Goal: Information Seeking & Learning: Check status

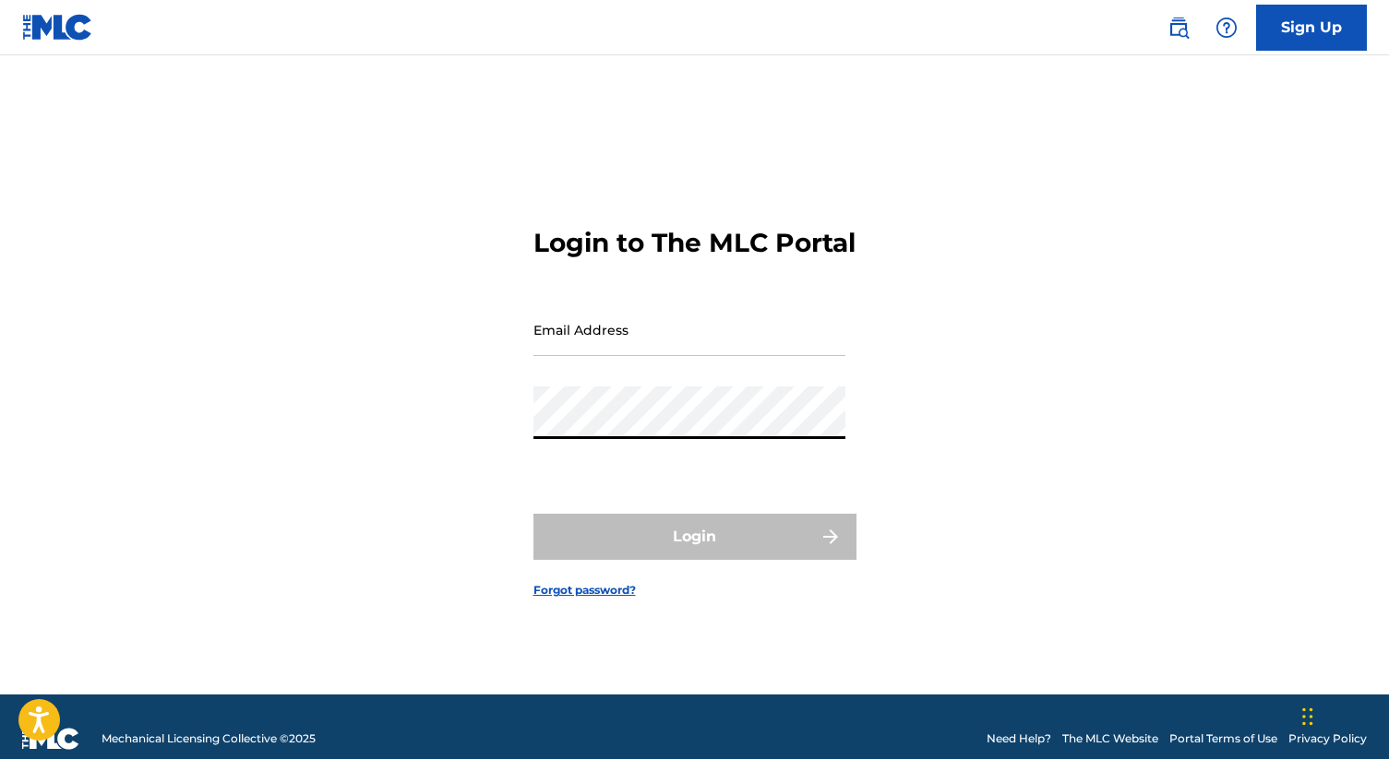
type input "[EMAIL_ADDRESS][DOMAIN_NAME]"
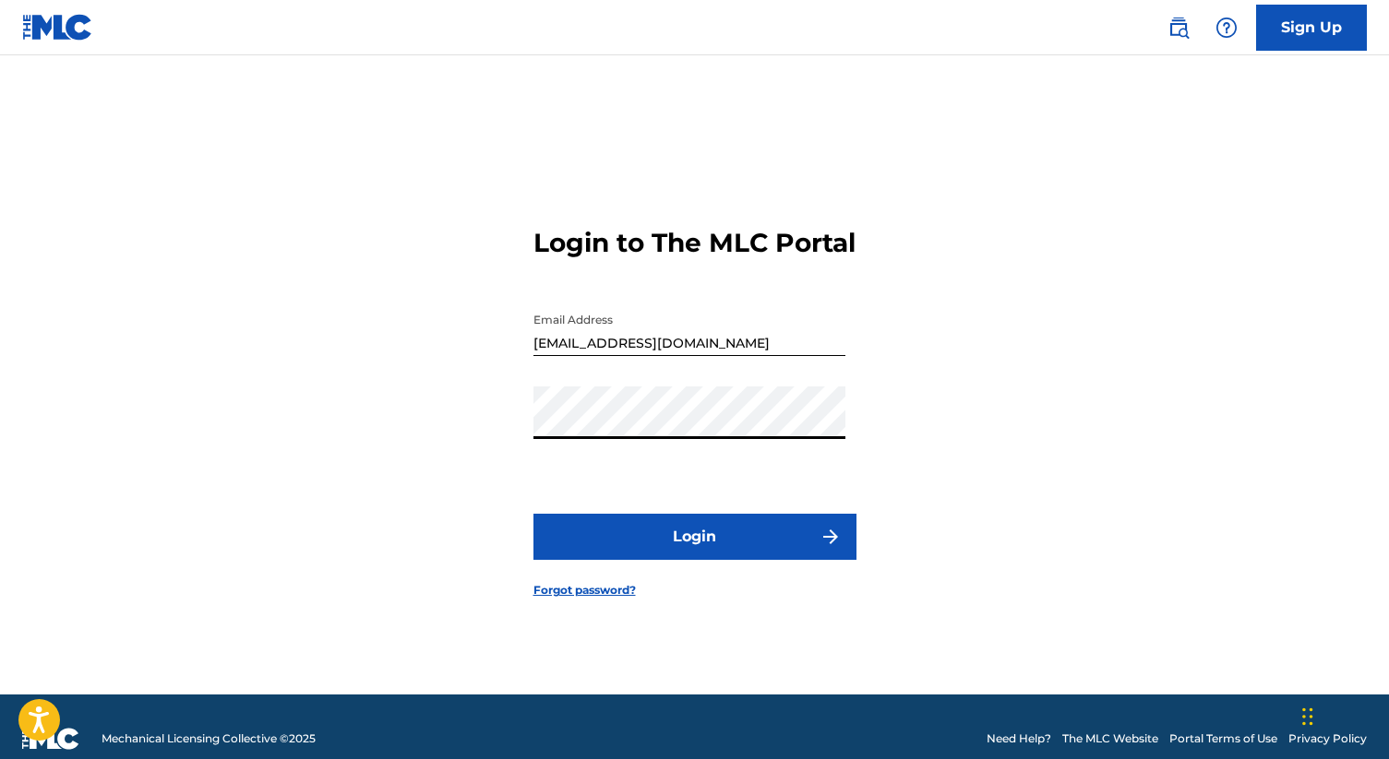
click at [688, 543] on button "Login" at bounding box center [694, 537] width 323 height 46
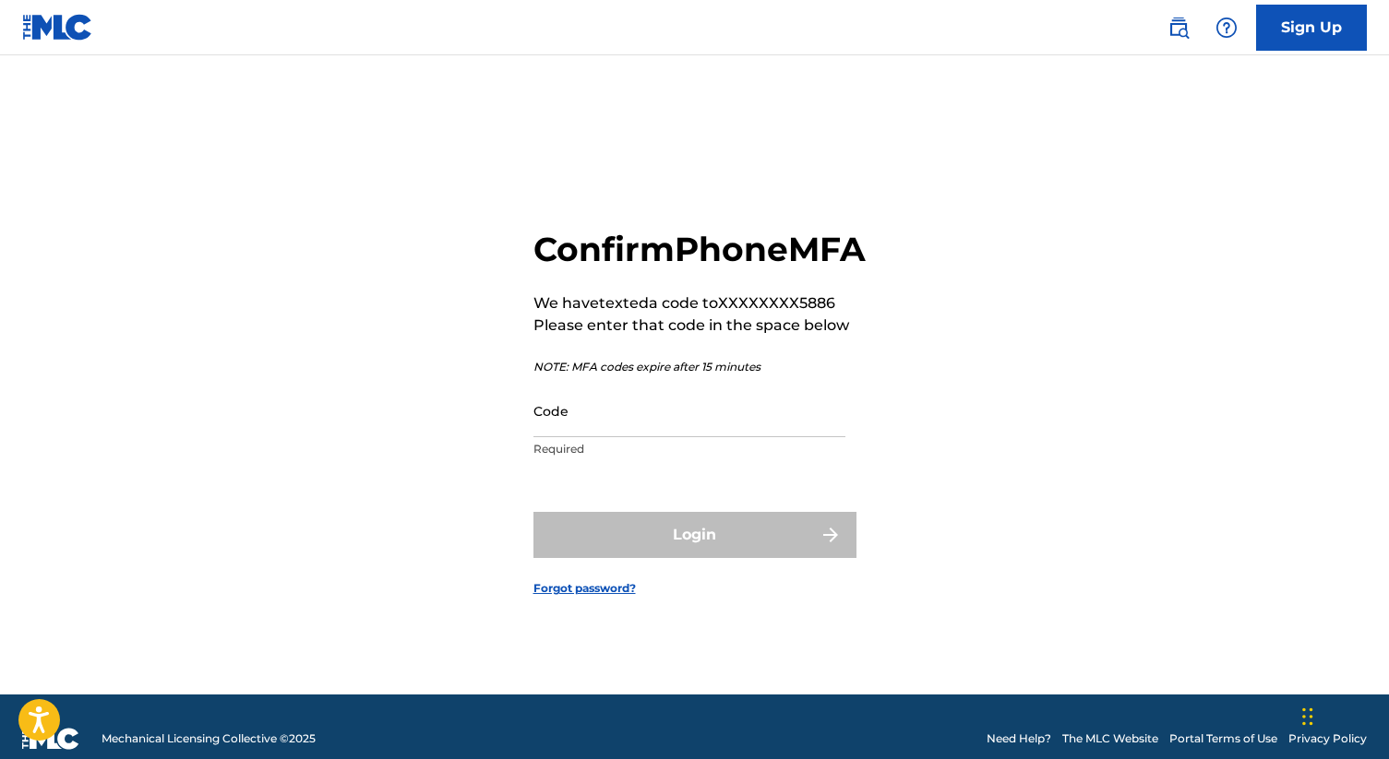
click at [626, 458] on p "Required" at bounding box center [689, 449] width 312 height 17
click at [633, 437] on input "Code" at bounding box center [689, 411] width 312 height 53
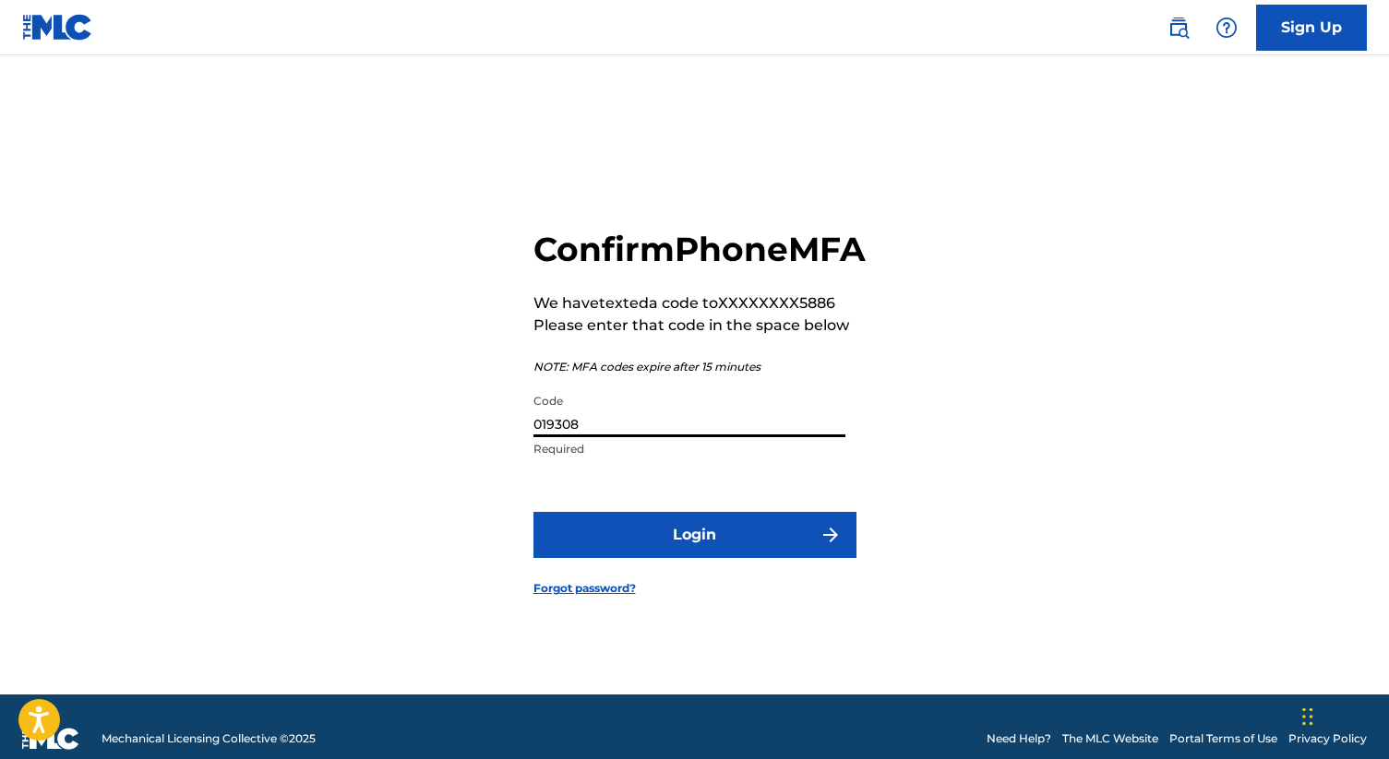
type input "019308"
click at [702, 548] on button "Login" at bounding box center [694, 535] width 323 height 46
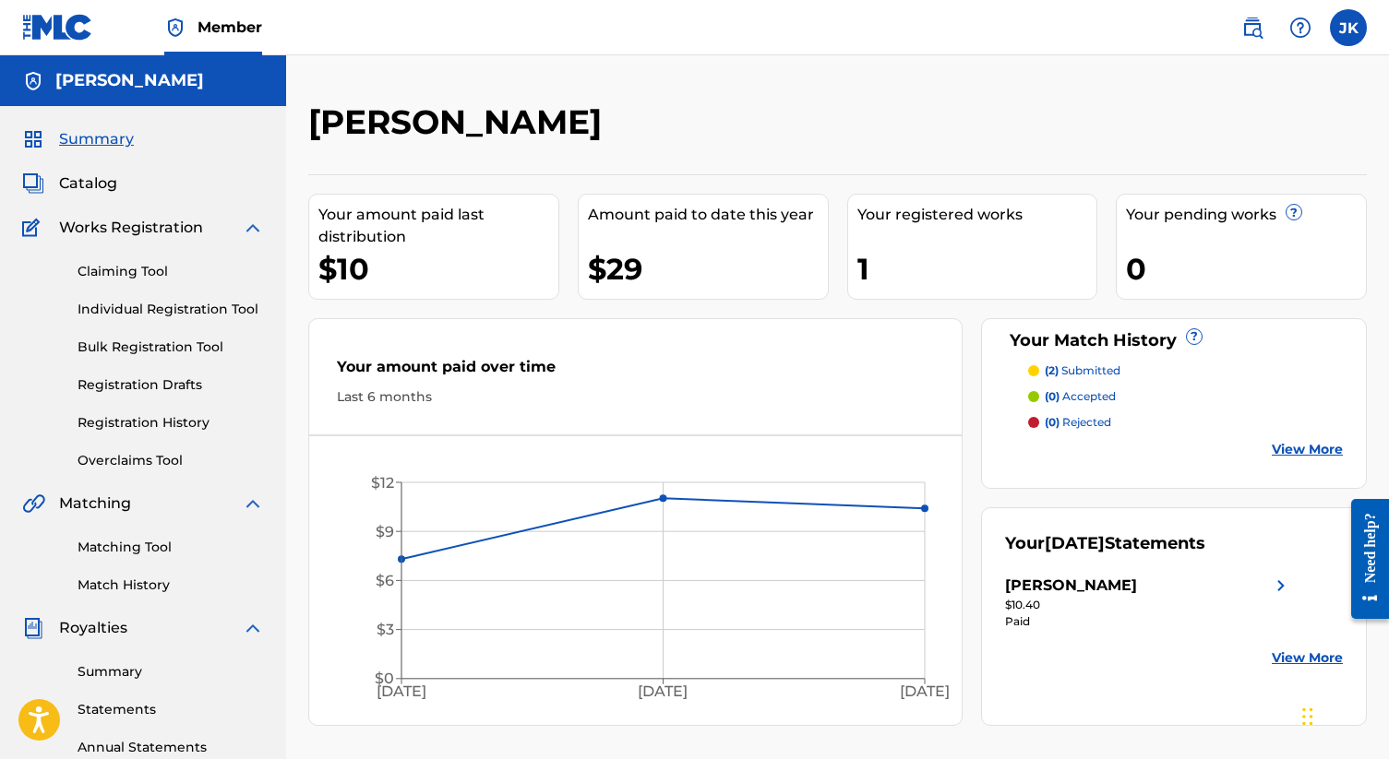
click at [121, 551] on link "Matching Tool" at bounding box center [171, 547] width 186 height 19
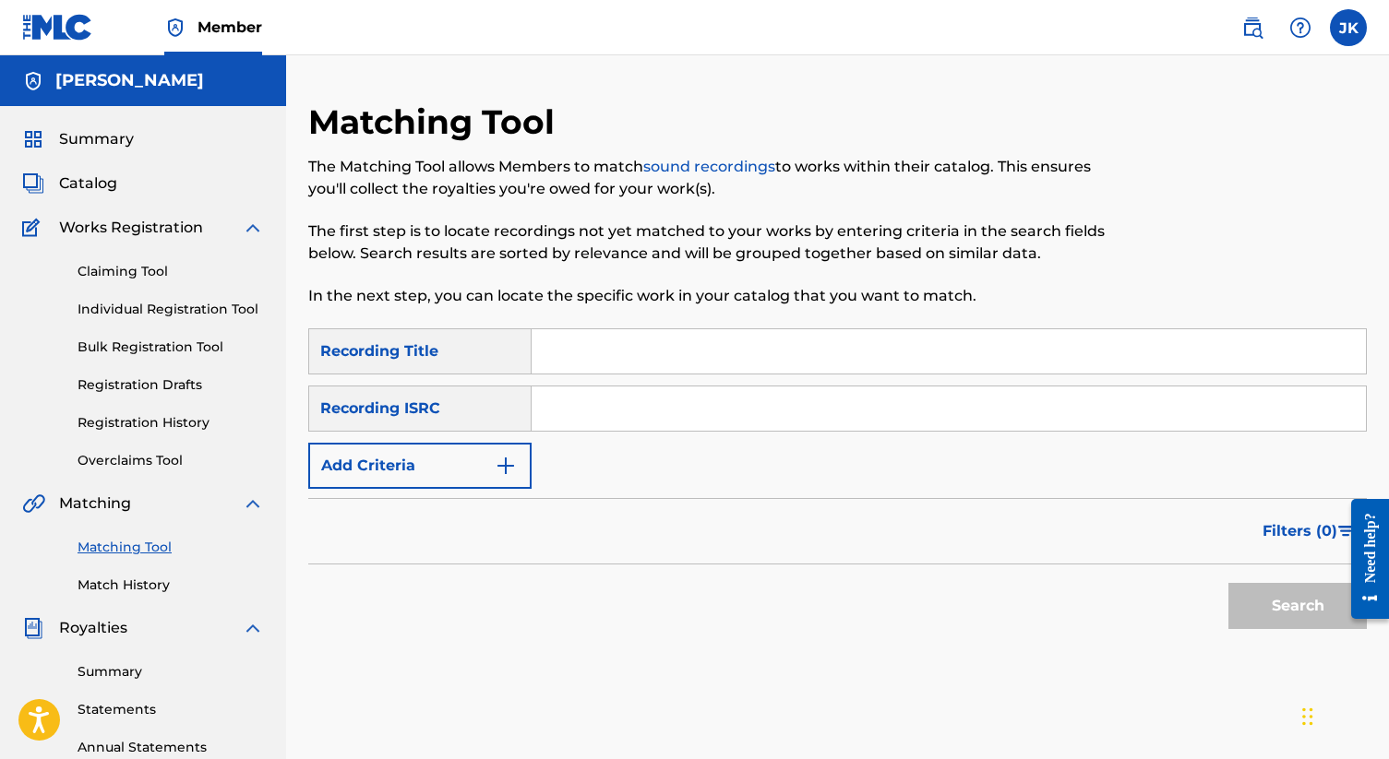
click at [127, 573] on div "Matching Tool Match History" at bounding box center [143, 555] width 242 height 80
click at [134, 581] on link "Match History" at bounding box center [171, 585] width 186 height 19
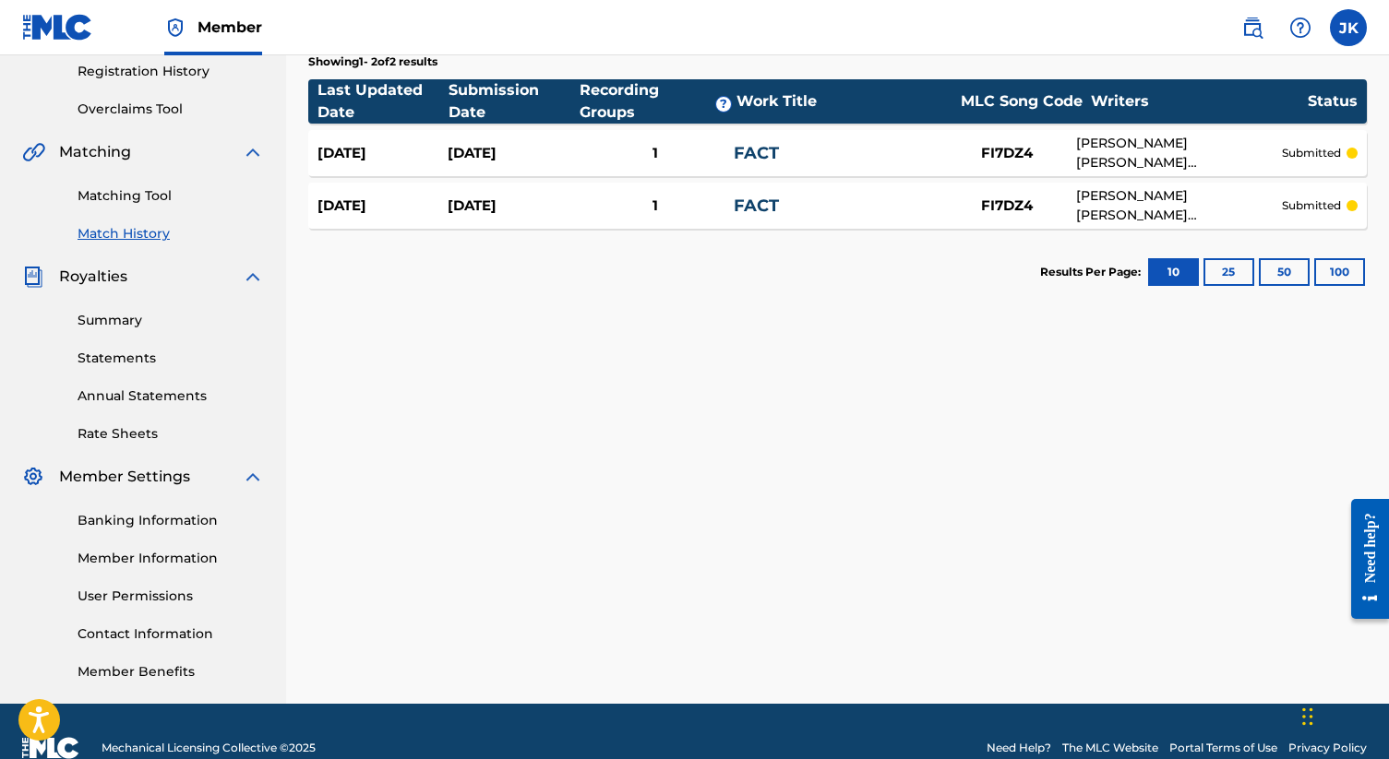
scroll to position [364, 0]
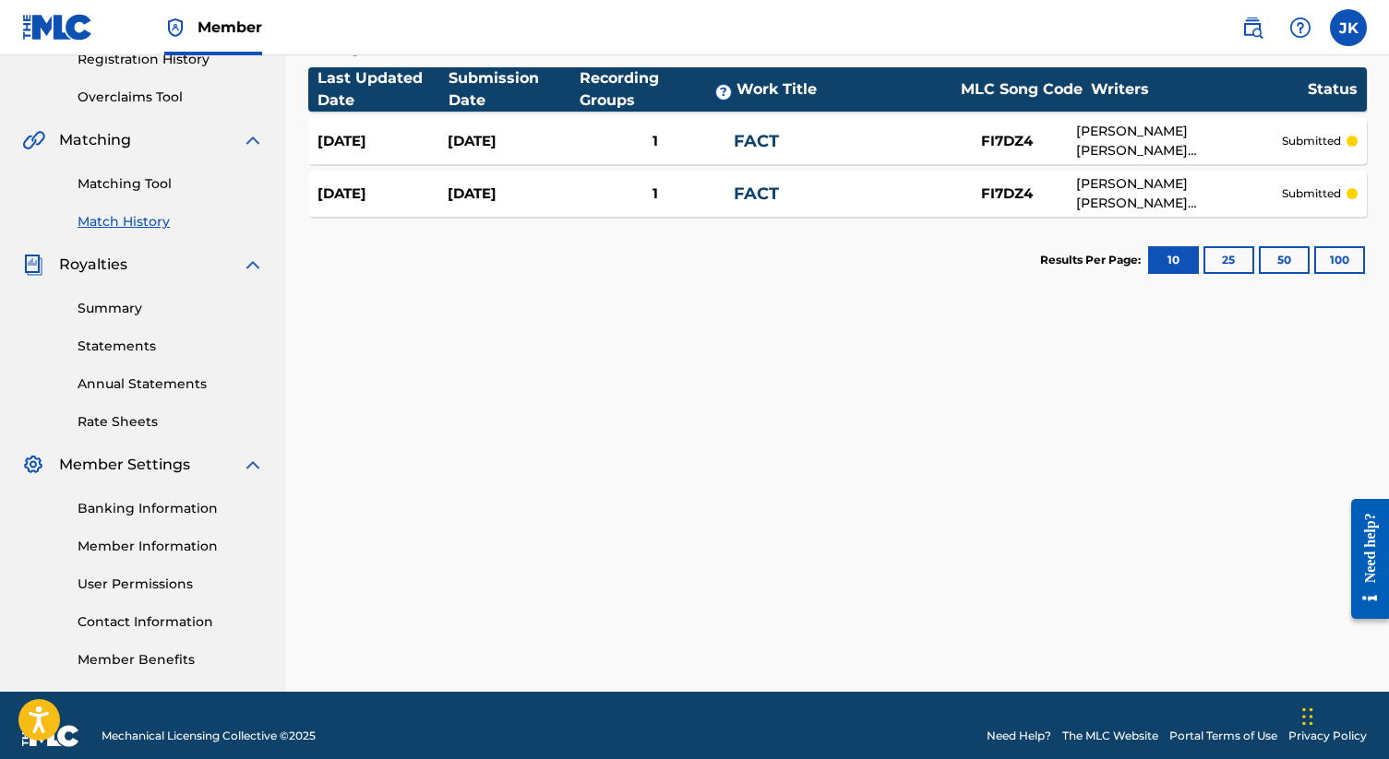
click at [1309, 147] on p "submitted" at bounding box center [1311, 141] width 59 height 17
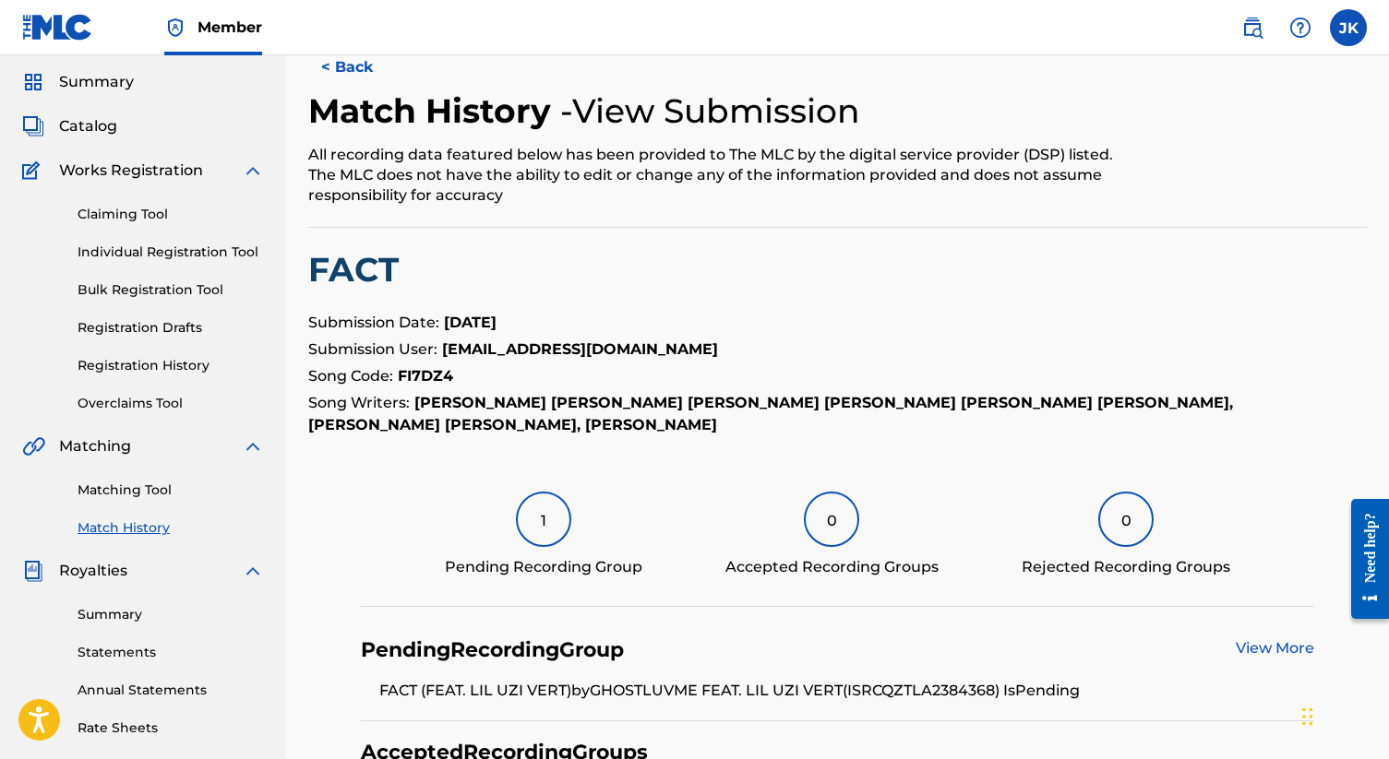
scroll to position [56, 0]
click at [1366, 571] on div "Need help?" at bounding box center [1369, 548] width 25 height 70
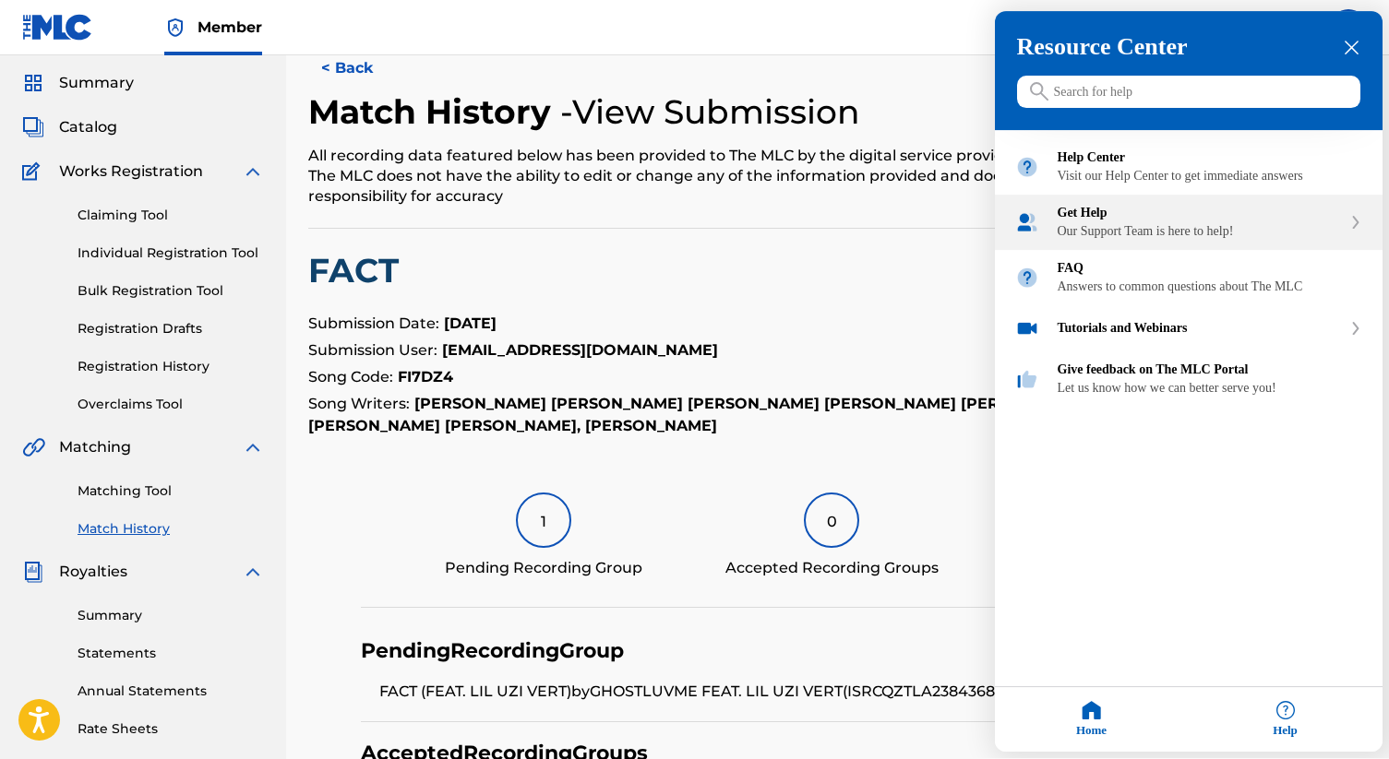
click at [1201, 221] on div "Get Help" at bounding box center [1200, 214] width 284 height 15
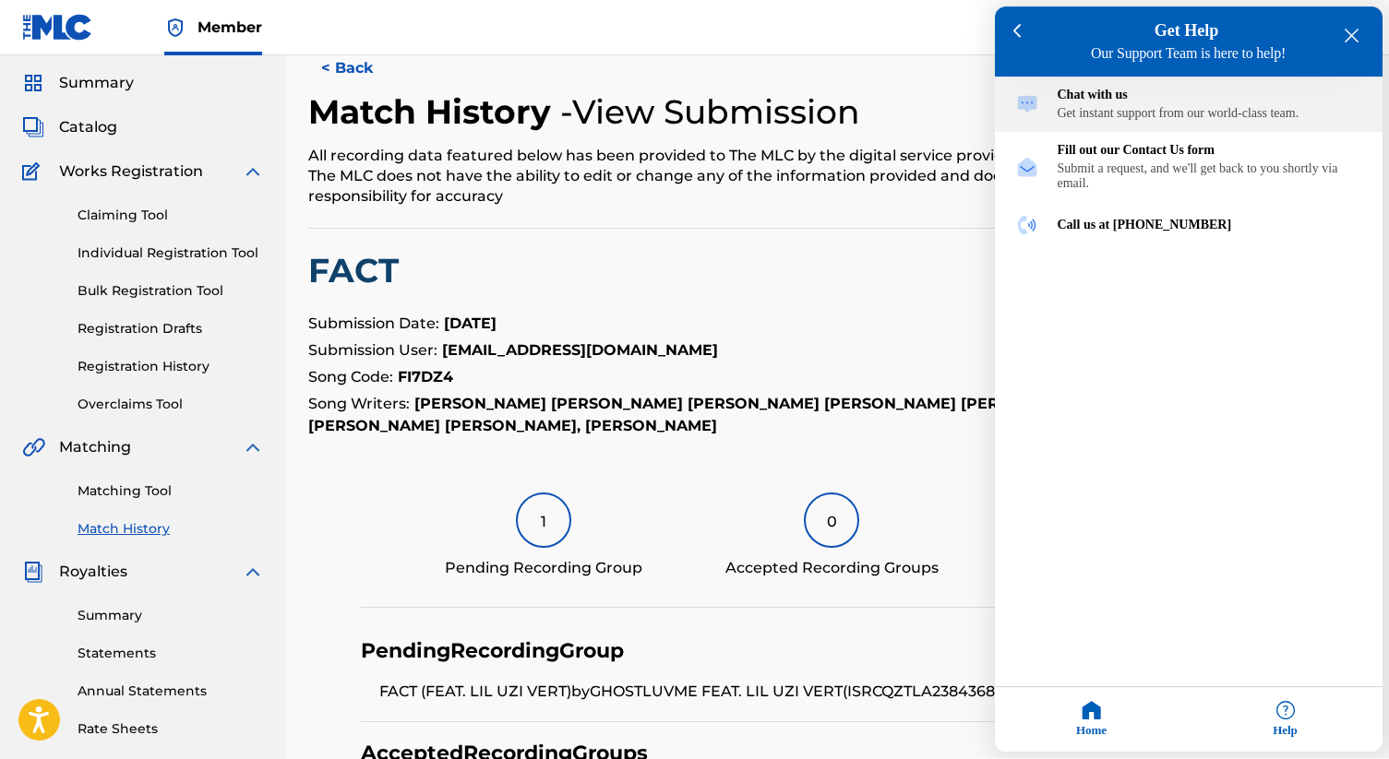
click at [1158, 120] on div "Get instant support from our world-class team." at bounding box center [1210, 114] width 305 height 15
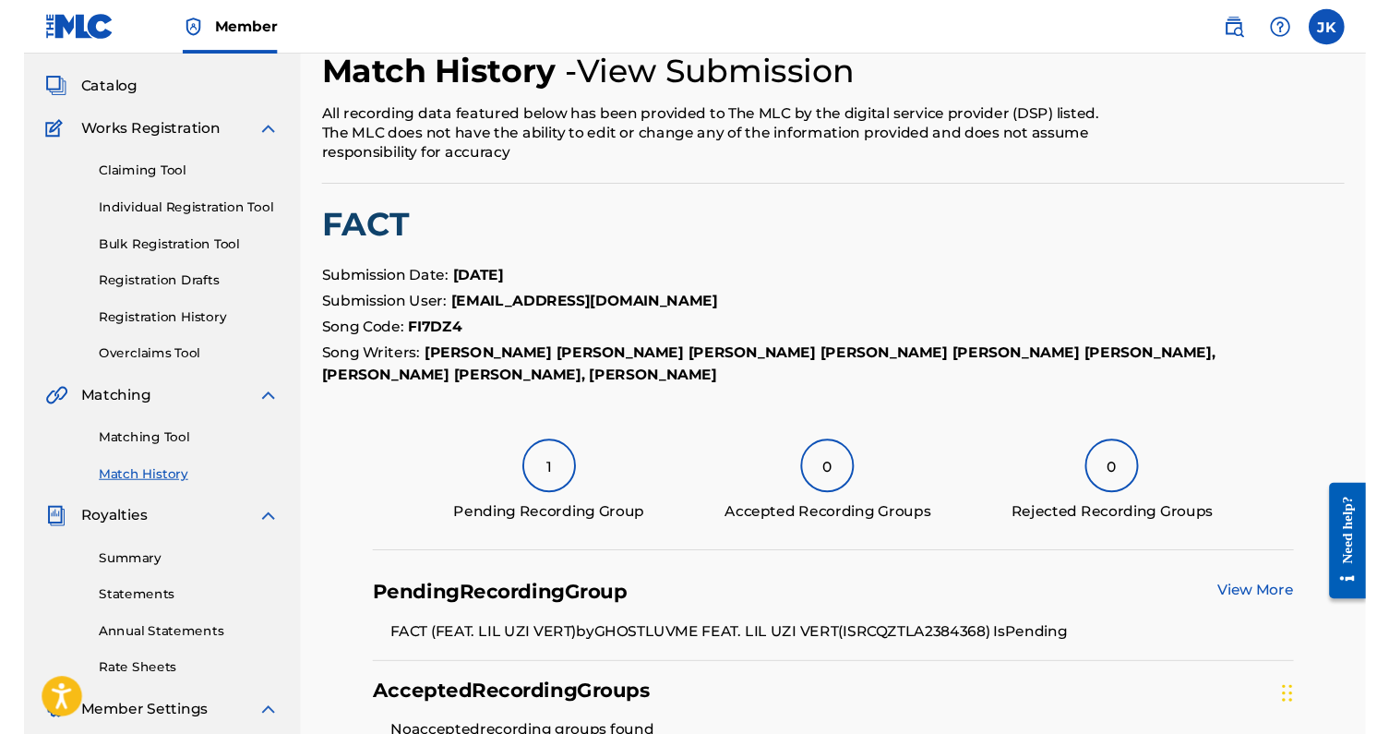
scroll to position [149, 0]
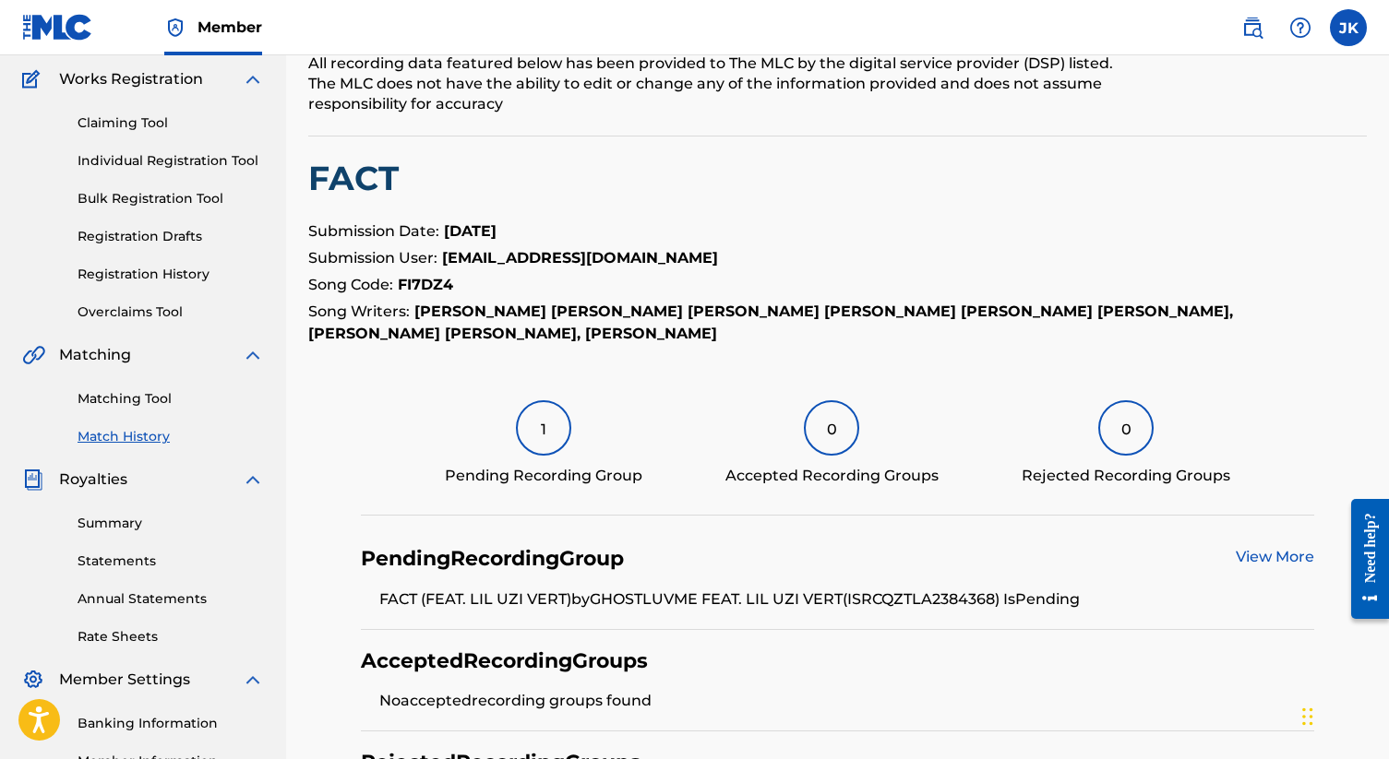
click at [1374, 572] on div "Need help?" at bounding box center [1369, 548] width 25 height 70
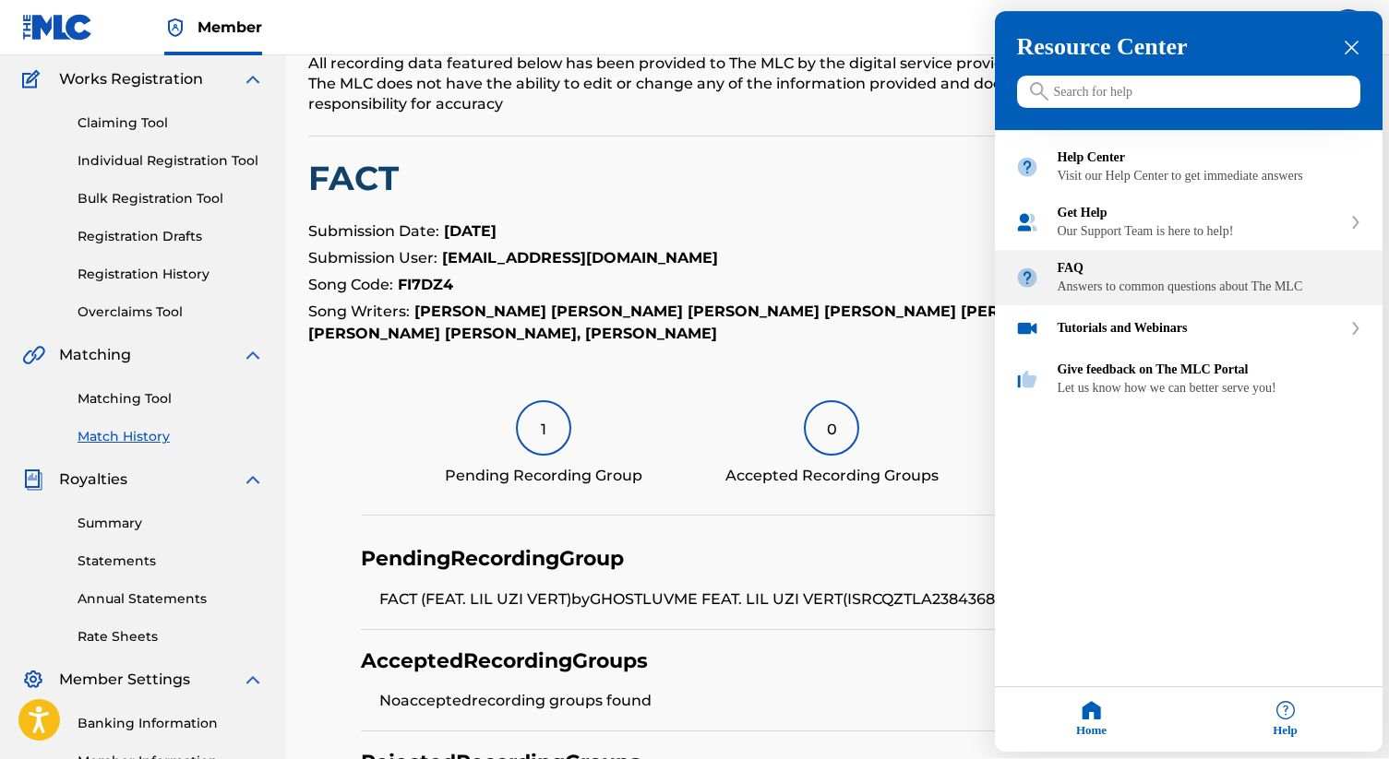
click at [1204, 277] on div "FAQ" at bounding box center [1210, 269] width 305 height 15
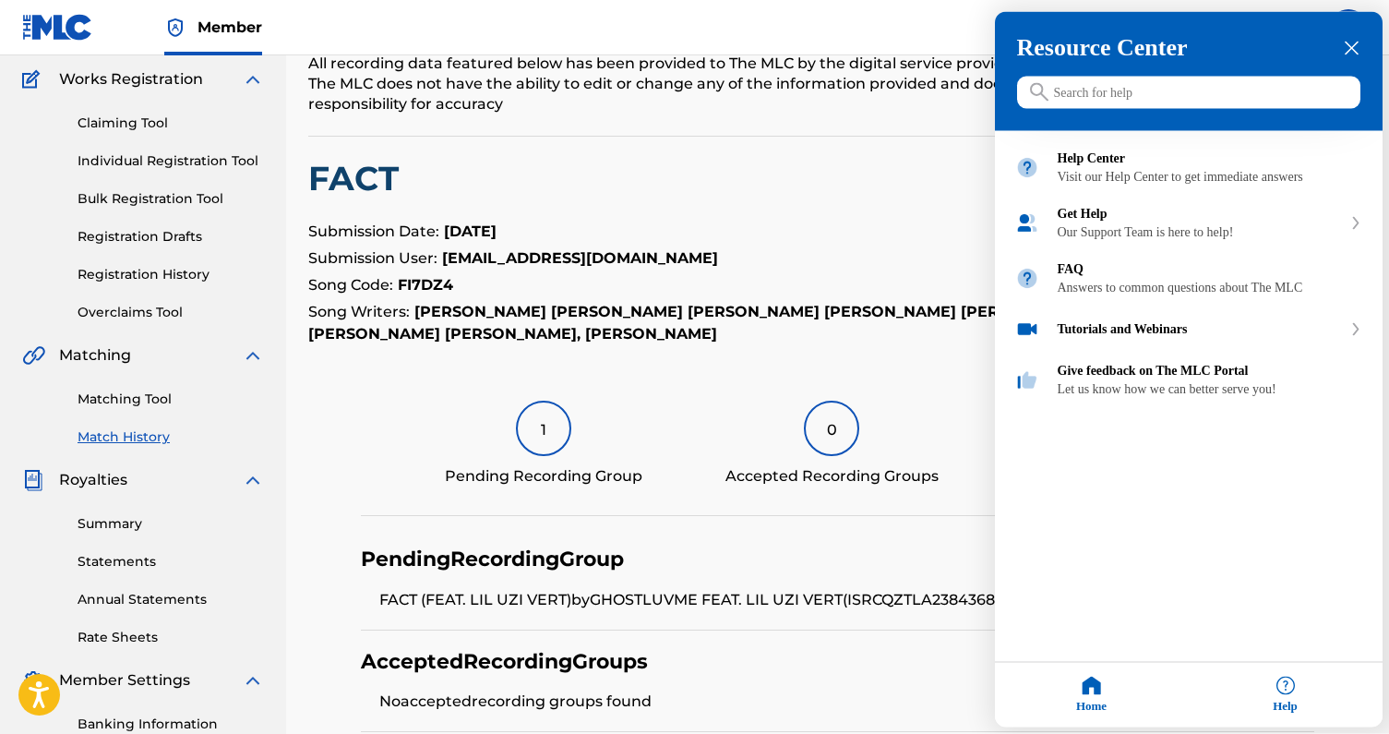
click at [1355, 49] on icon "close resource center" at bounding box center [1352, 49] width 14 height 14
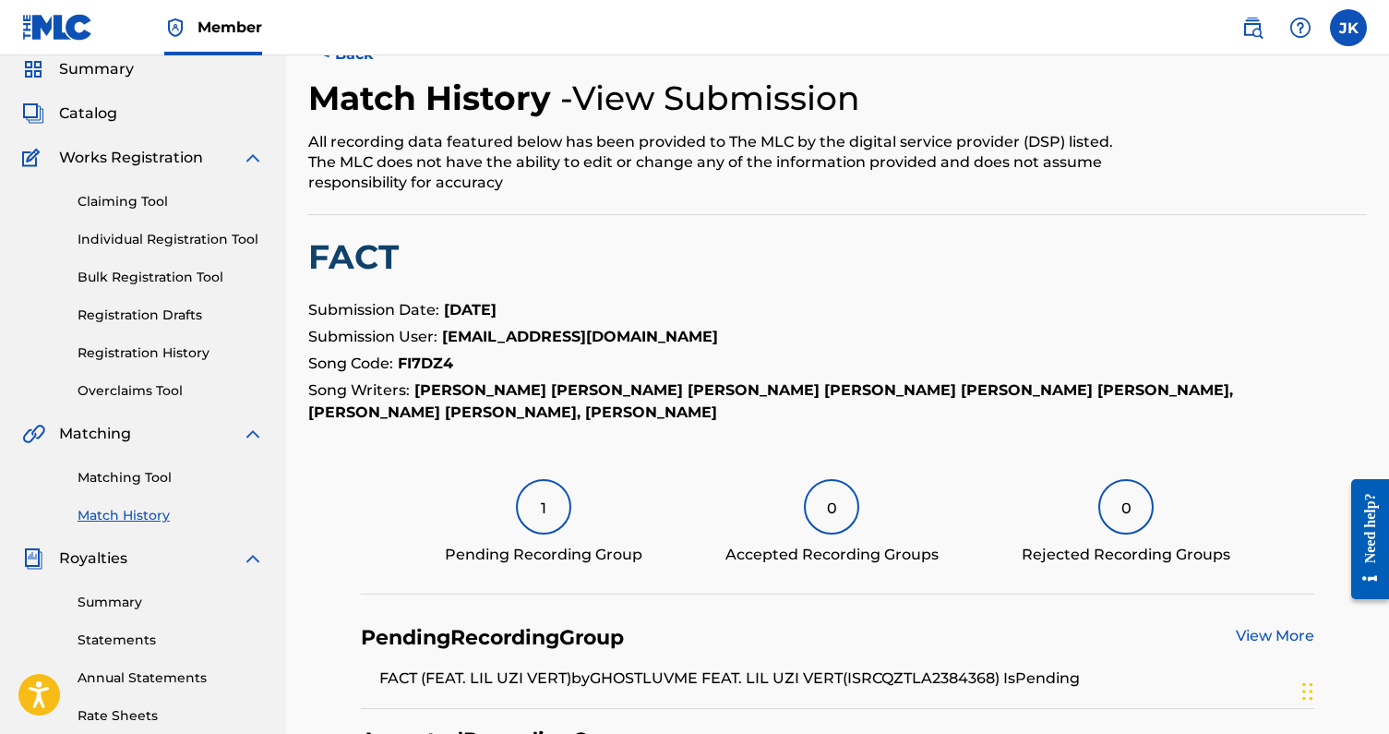
scroll to position [124, 0]
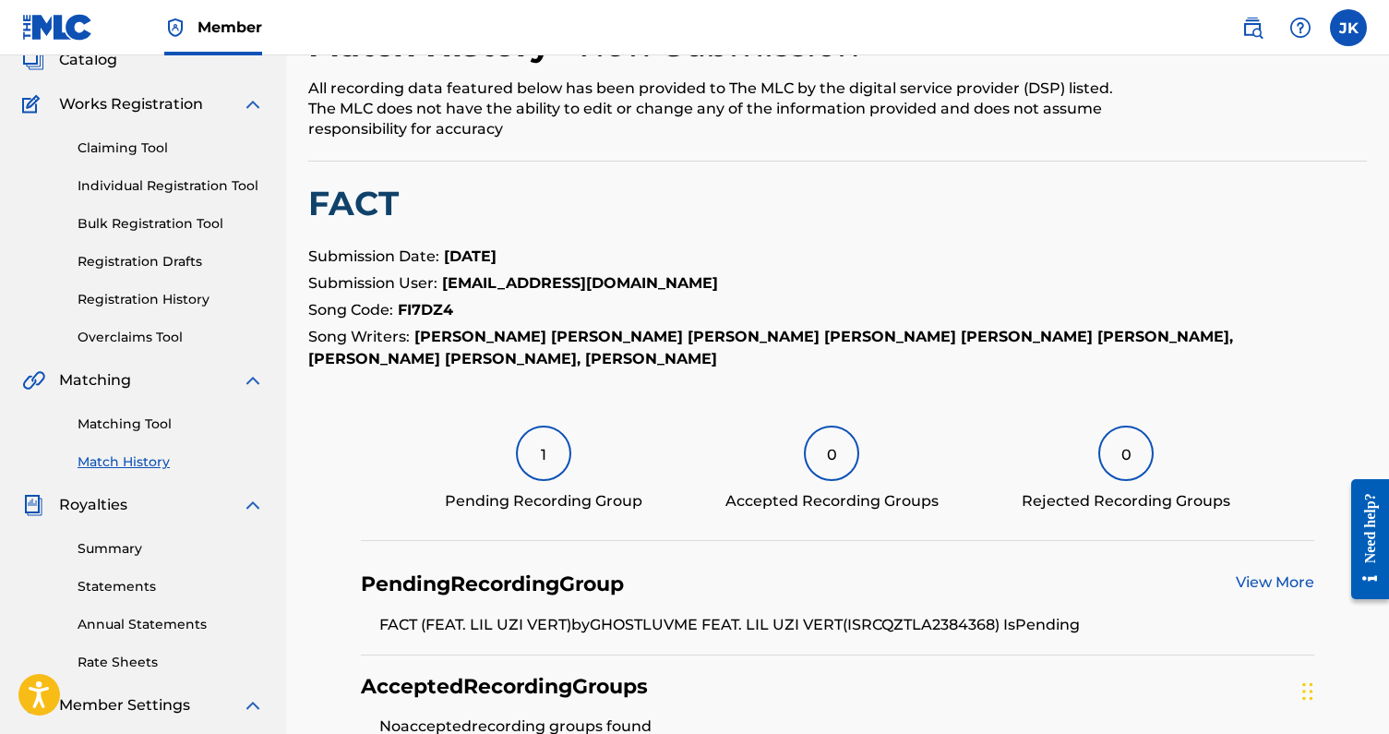
click at [540, 454] on div "1" at bounding box center [543, 452] width 55 height 55
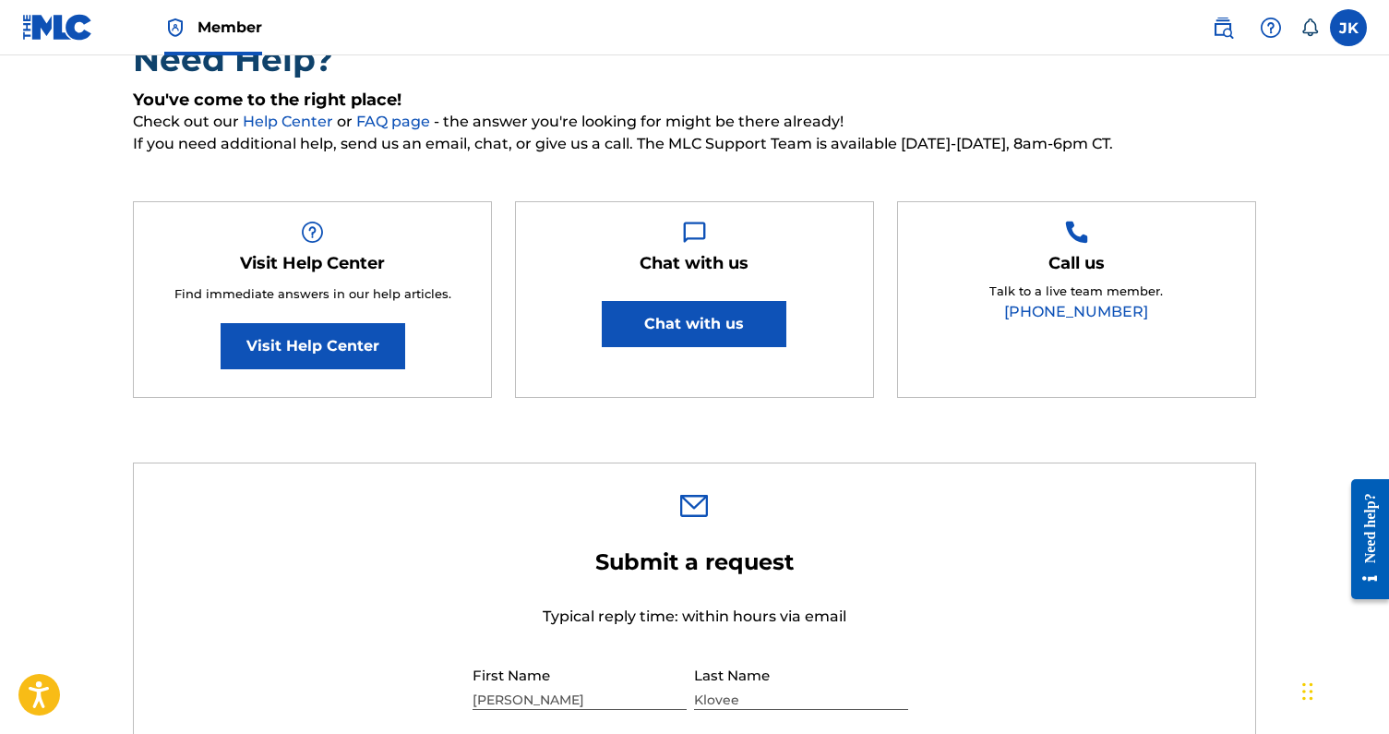
scroll to position [173, 0]
click at [747, 322] on button "Chat with us" at bounding box center [694, 324] width 185 height 46
click at [894, 159] on div "Need Help? You've come to the right place! Check out our Help Center or FAQ pag…" at bounding box center [694, 227] width 1123 height 377
click at [936, 83] on div "Need Help? You've come to the right place! Check out our Help Center or FAQ pag…" at bounding box center [694, 227] width 1123 height 377
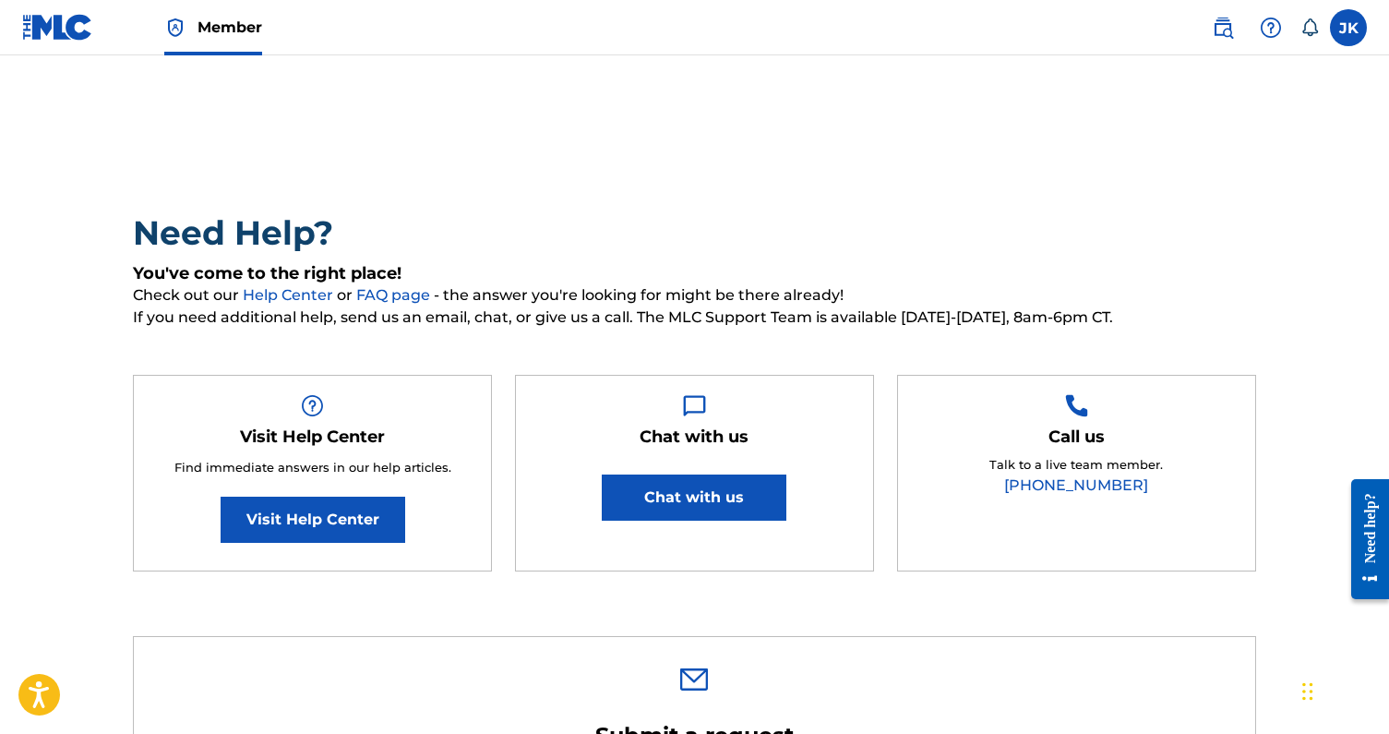
scroll to position [0, 0]
